Goal: Check status

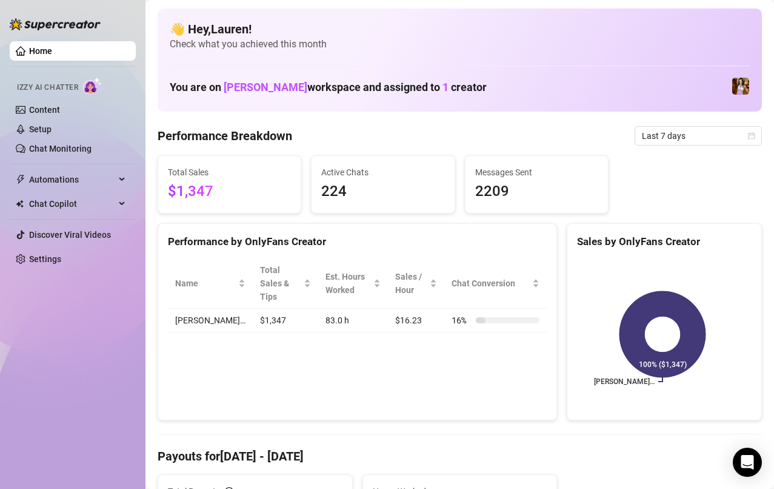
scroll to position [1, 0]
click at [699, 135] on span "Last 7 days" at bounding box center [698, 135] width 113 height 18
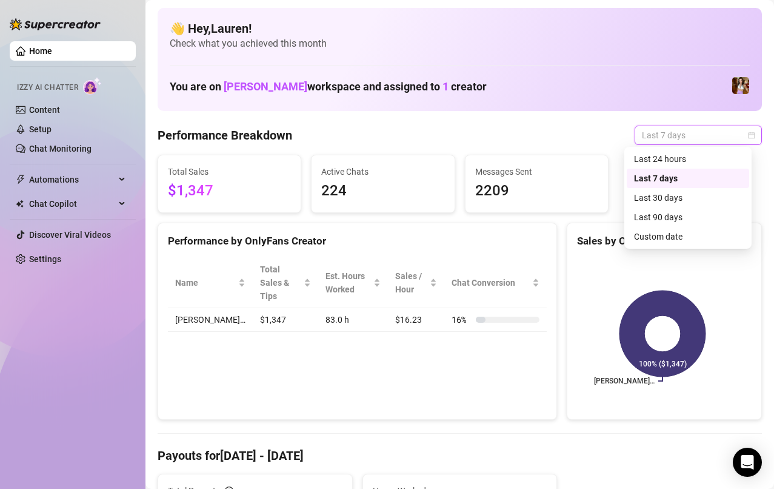
click at [710, 239] on div "Custom date" at bounding box center [688, 236] width 108 height 13
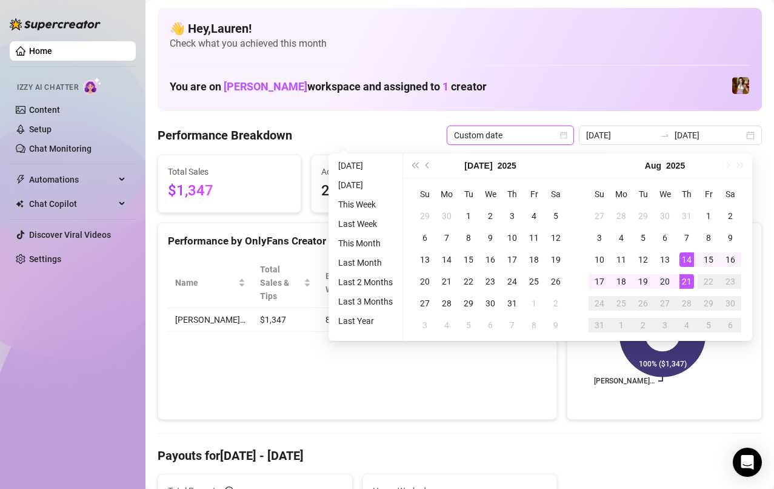
click at [712, 262] on div "15" at bounding box center [708, 259] width 15 height 15
type input "[DATE]"
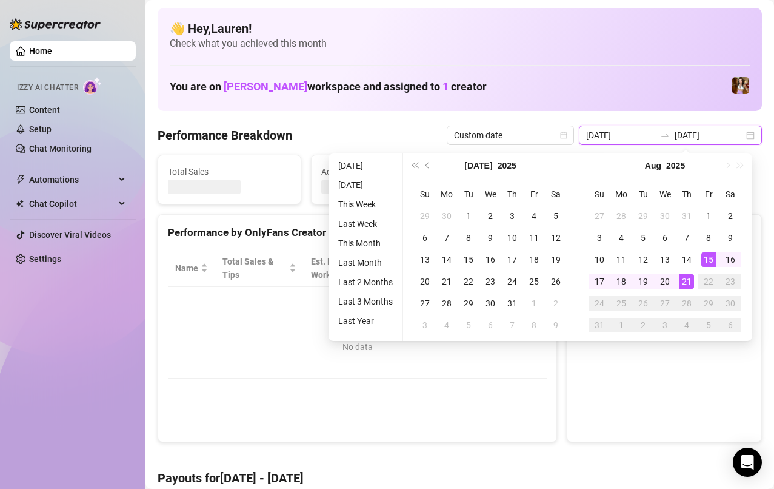
type input "[DATE]"
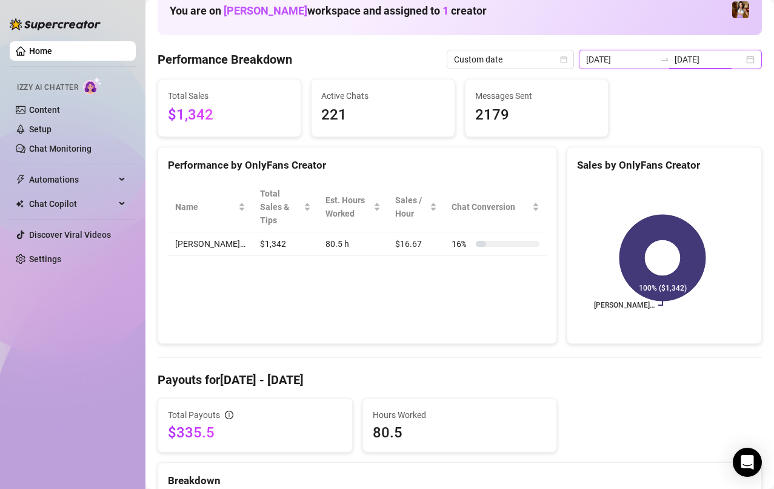
scroll to position [0, 0]
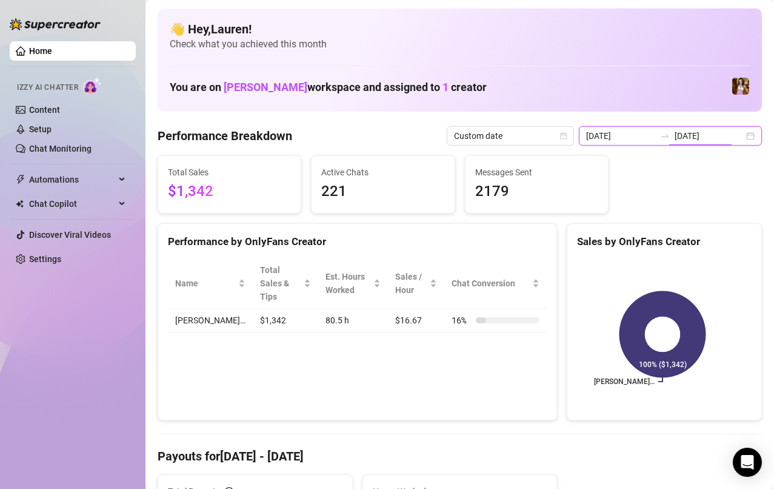
click at [724, 138] on input "[DATE]" at bounding box center [709, 135] width 69 height 13
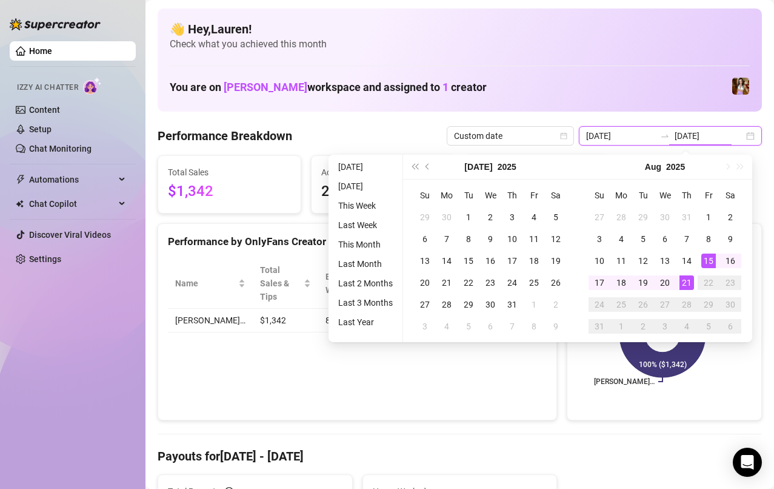
click at [555, 128] on span "Custom date" at bounding box center [510, 136] width 113 height 18
click at [538, 135] on span "Custom date" at bounding box center [510, 136] width 113 height 18
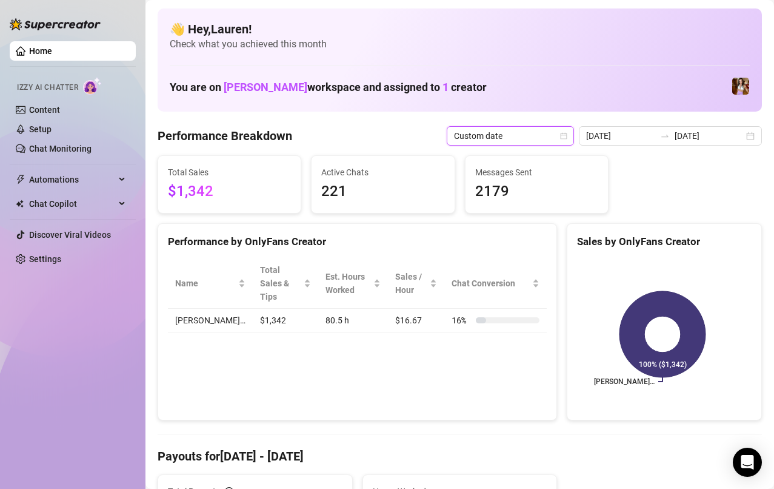
click at [548, 137] on span "Custom date" at bounding box center [510, 136] width 113 height 18
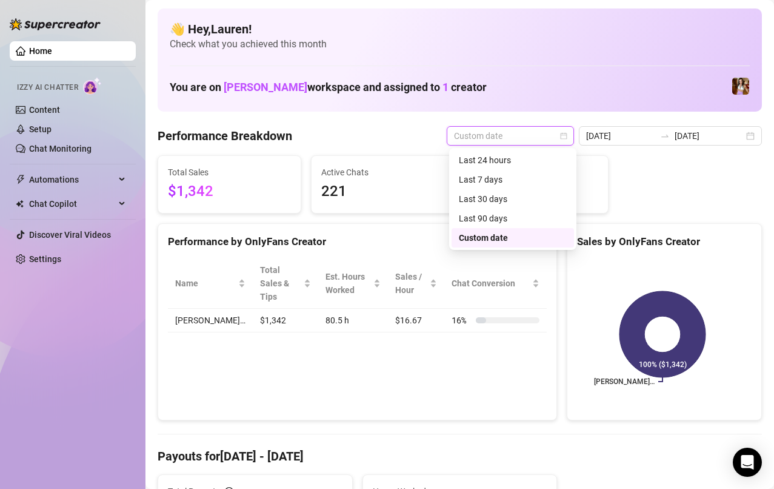
click at [547, 162] on div "Last 24 hours" at bounding box center [513, 159] width 108 height 13
